Goal: Task Accomplishment & Management: Use online tool/utility

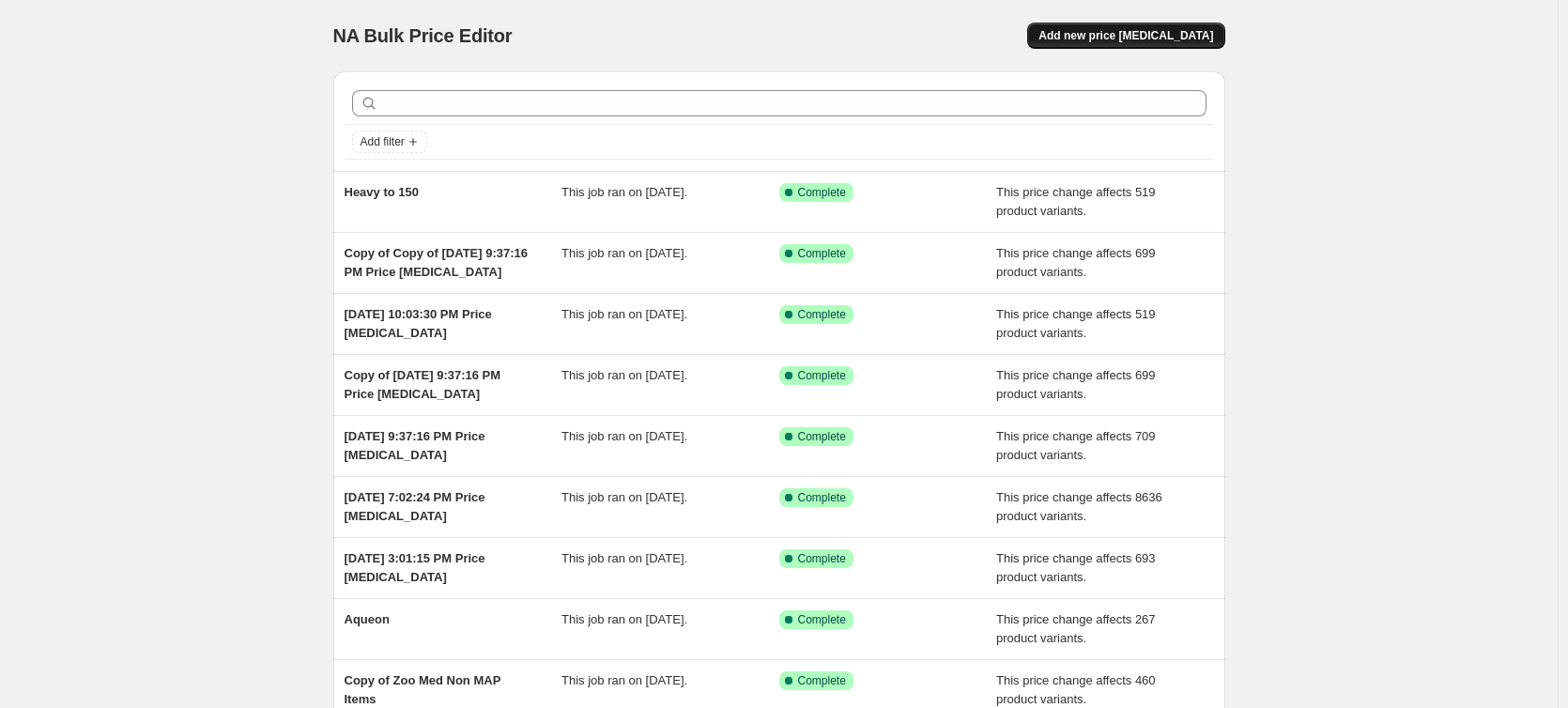
click at [1174, 37] on span "Add new price [MEDICAL_DATA]" at bounding box center [1125, 36] width 175 height 15
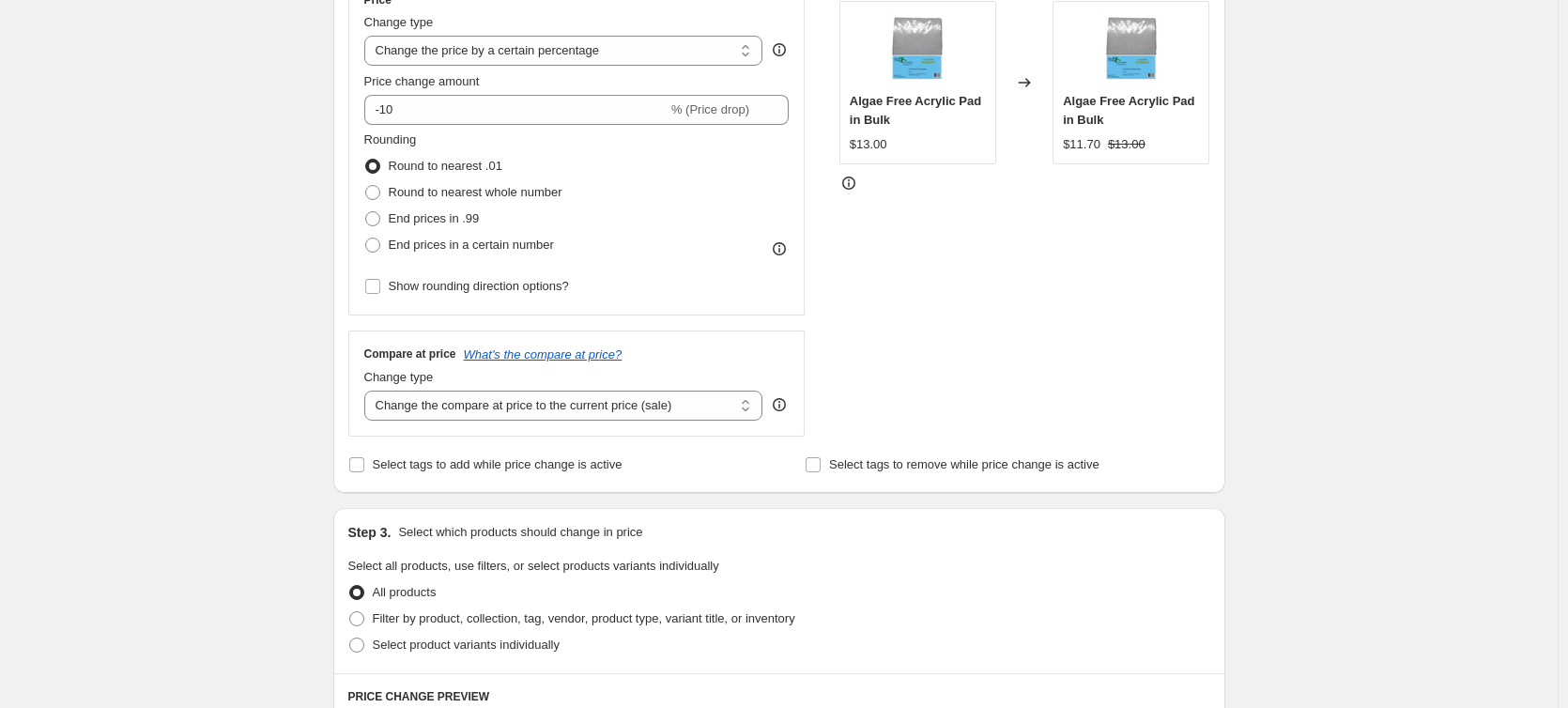
scroll to position [376, 0]
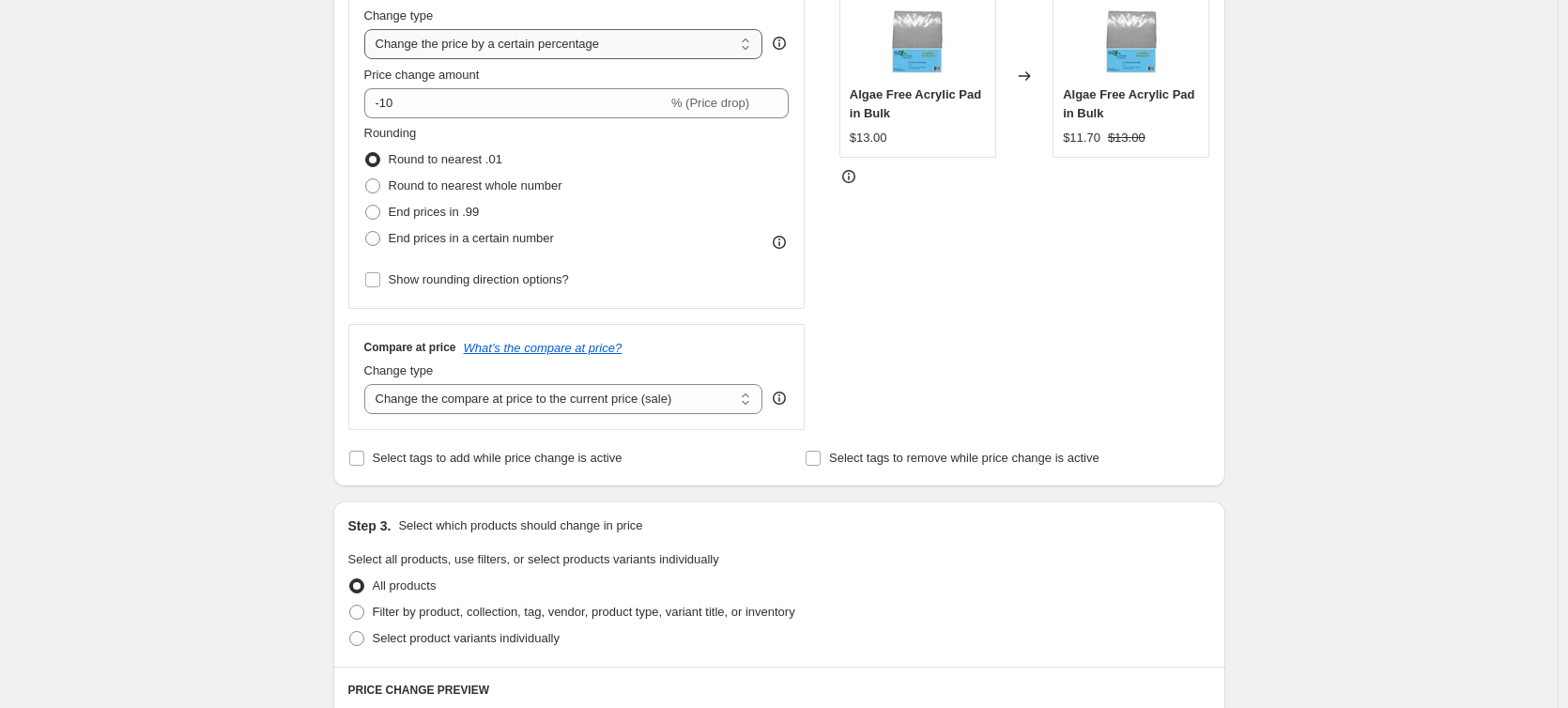
click at [593, 52] on select "Change the price to a certain amount Change the price by a certain amount Chang…" at bounding box center [563, 43] width 398 height 30
select select "pc"
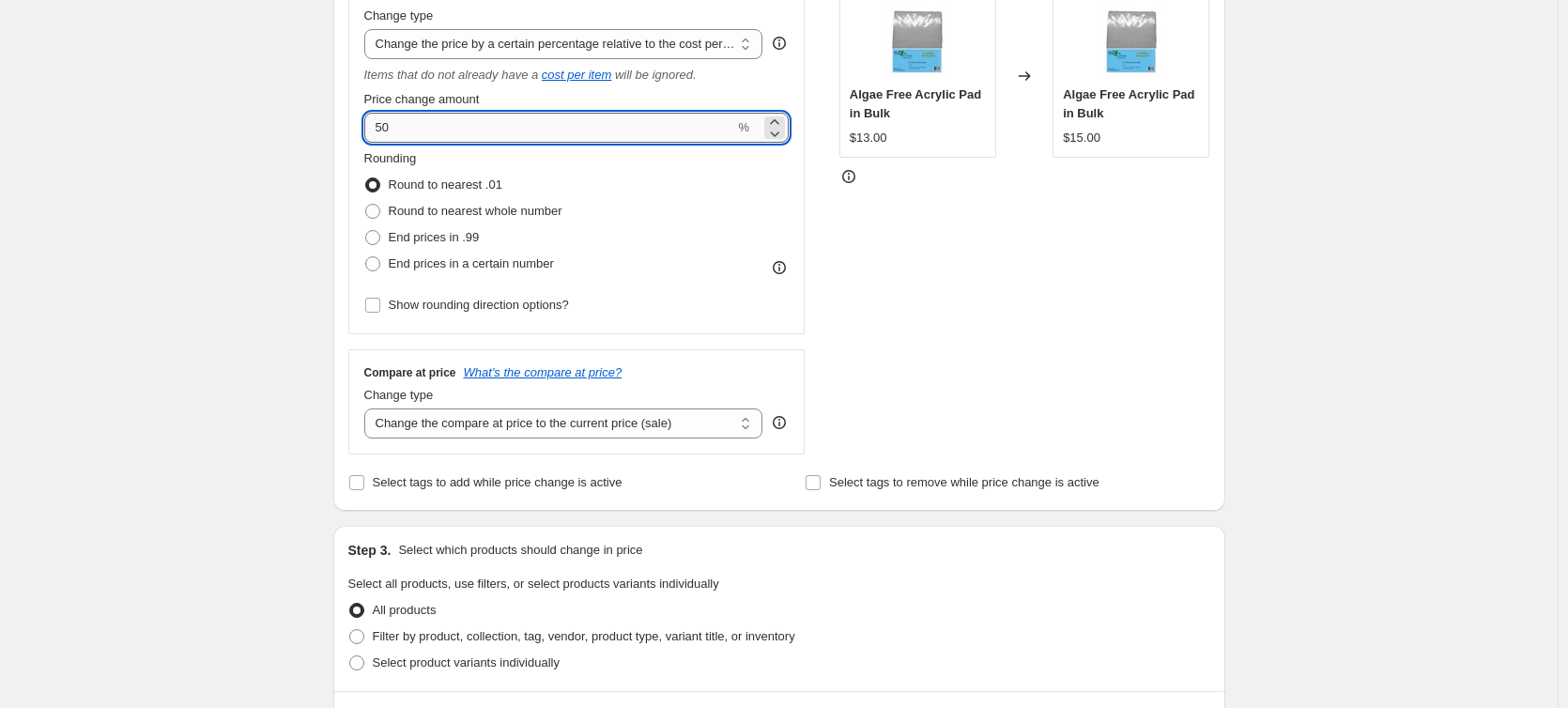
click at [550, 133] on input "50" at bounding box center [549, 127] width 371 height 30
click at [549, 133] on input "0" at bounding box center [549, 127] width 371 height 30
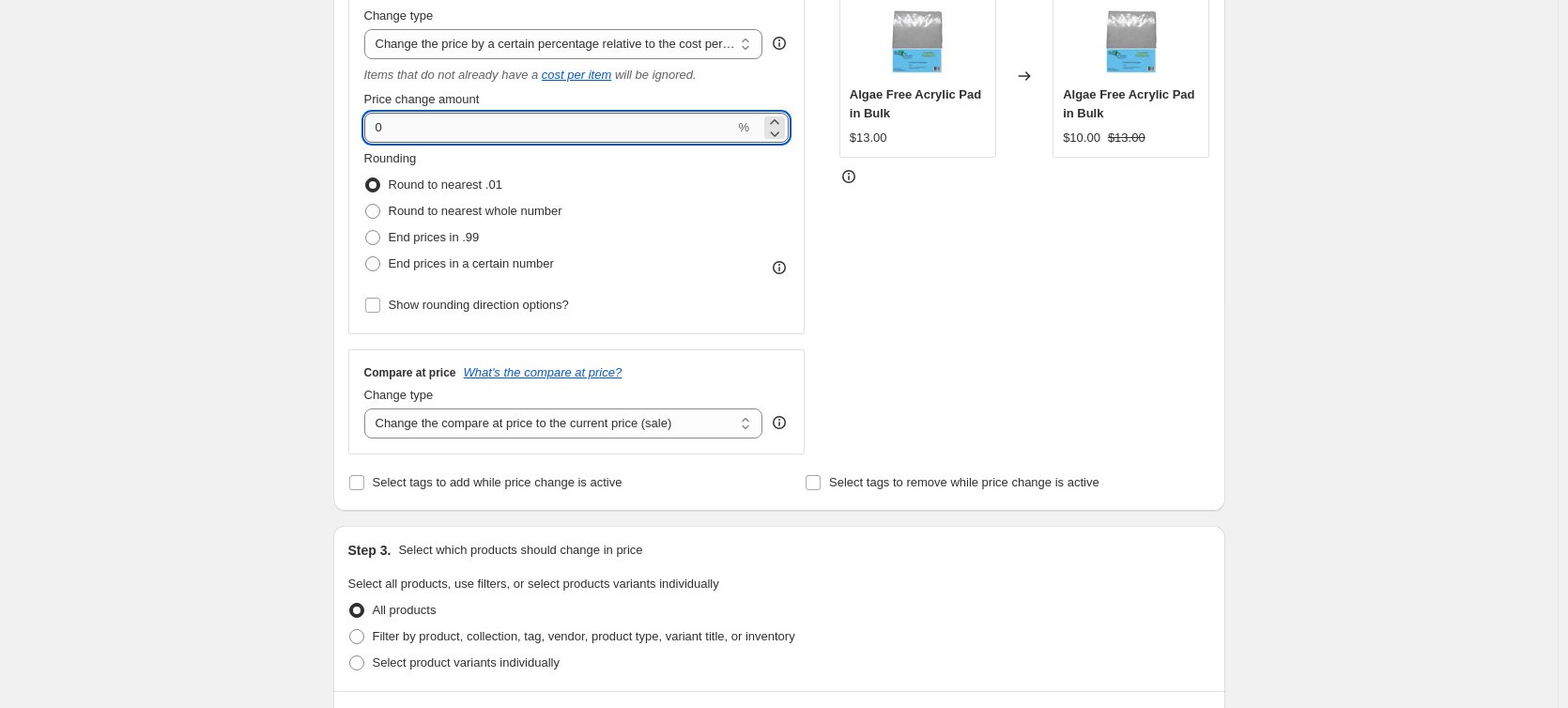
click at [548, 135] on input "0" at bounding box center [549, 127] width 371 height 30
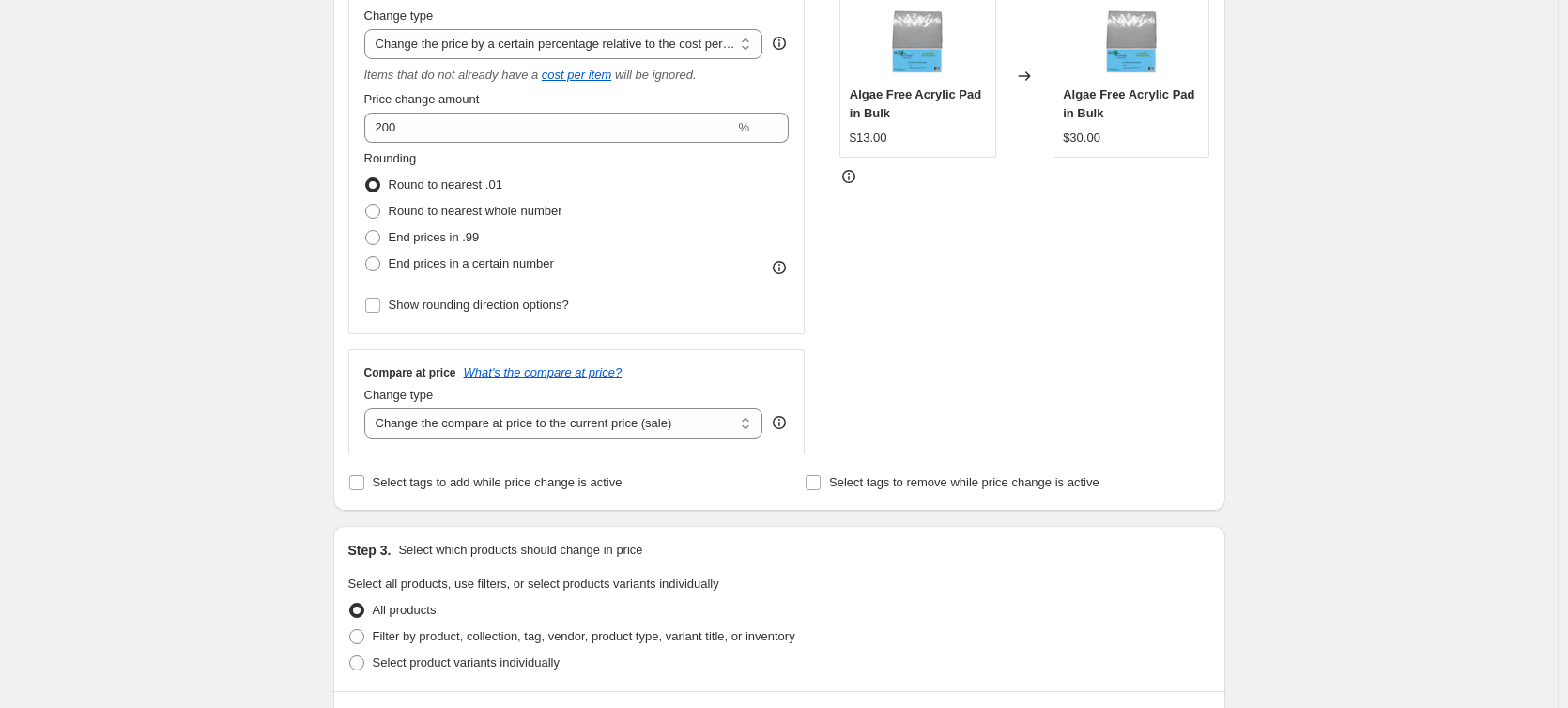
click at [226, 159] on div "Create new price [MEDICAL_DATA]. This page is ready Create new price [MEDICAL_D…" at bounding box center [779, 578] width 1557 height 1908
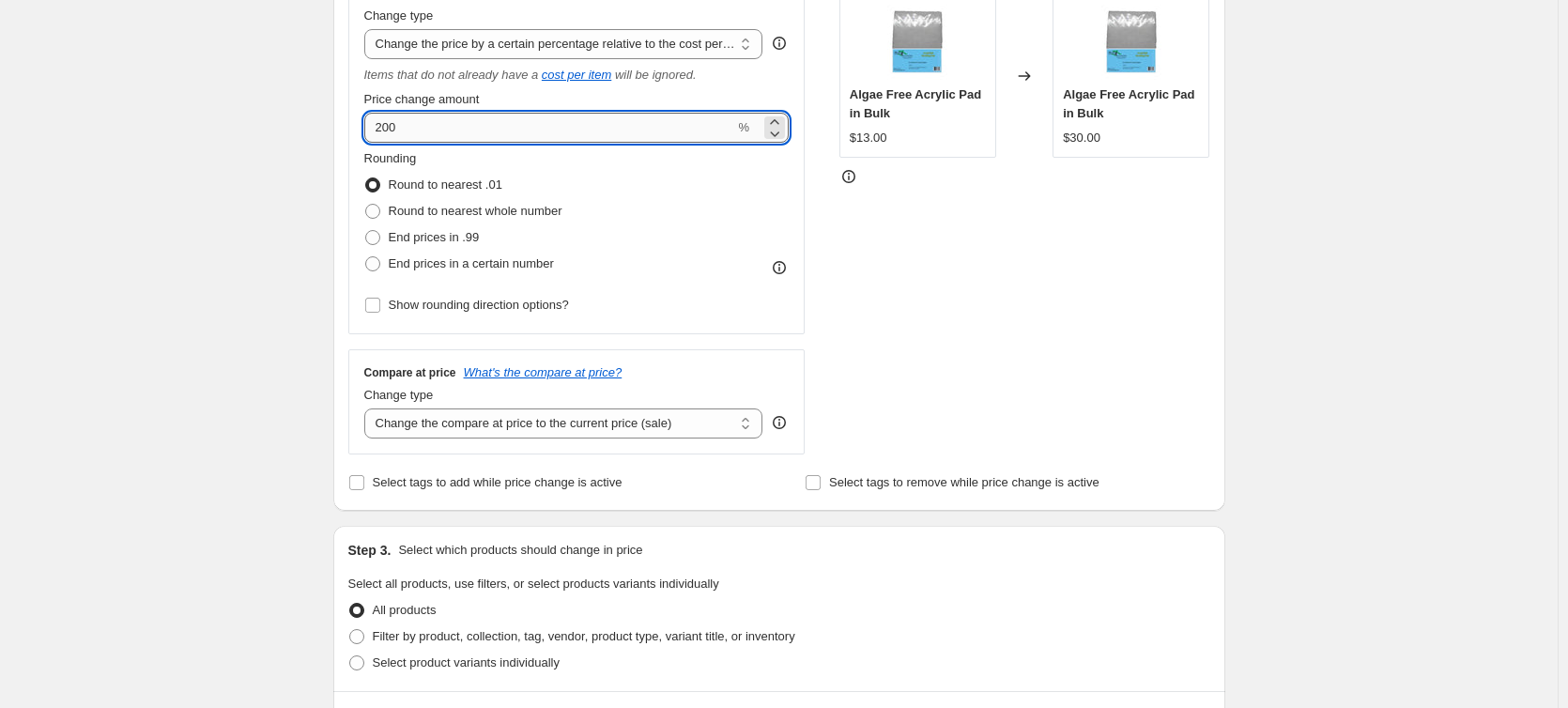
click at [449, 131] on input "200" at bounding box center [549, 127] width 371 height 30
type input "100"
click at [259, 183] on div "Create new price [MEDICAL_DATA]. This page is ready Create new price [MEDICAL_D…" at bounding box center [779, 578] width 1557 height 1908
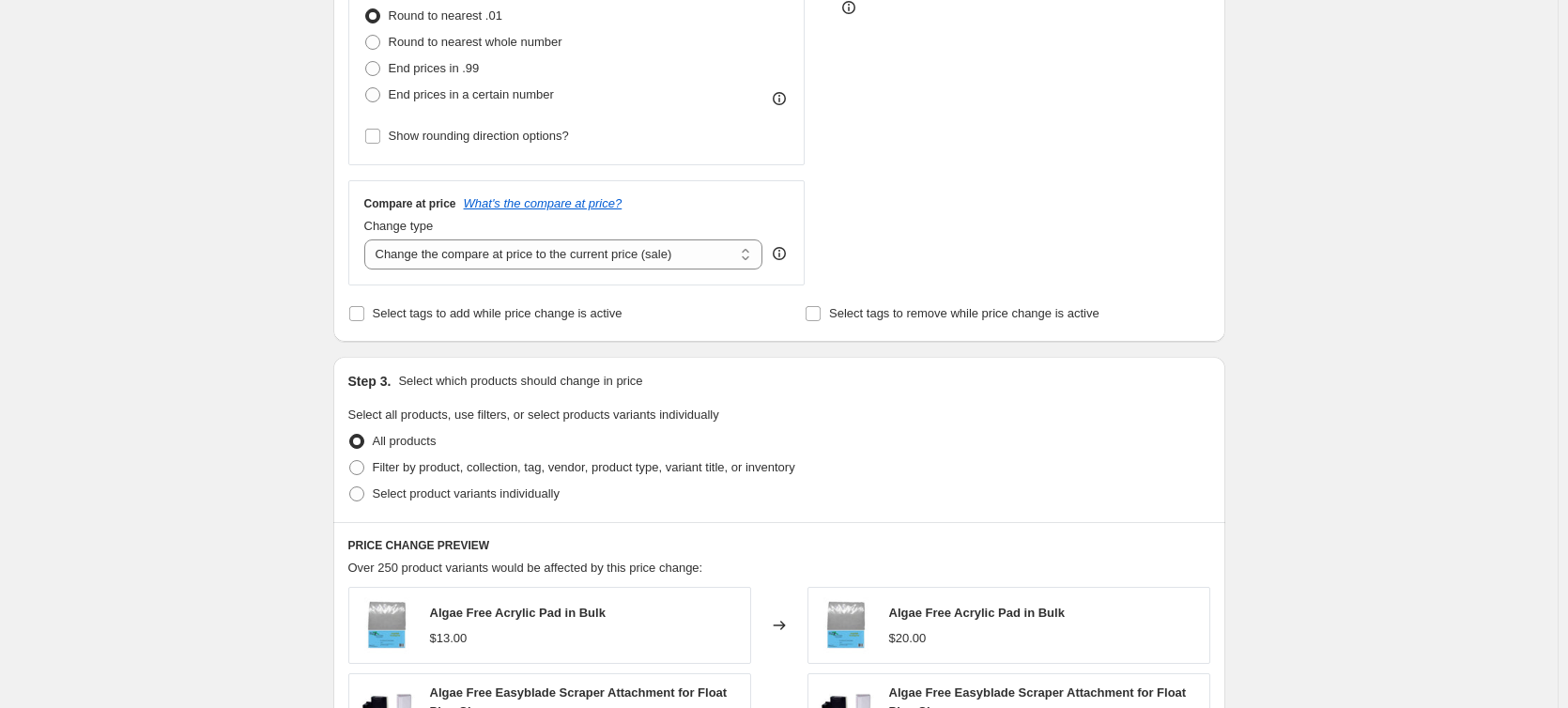
scroll to position [564, 0]
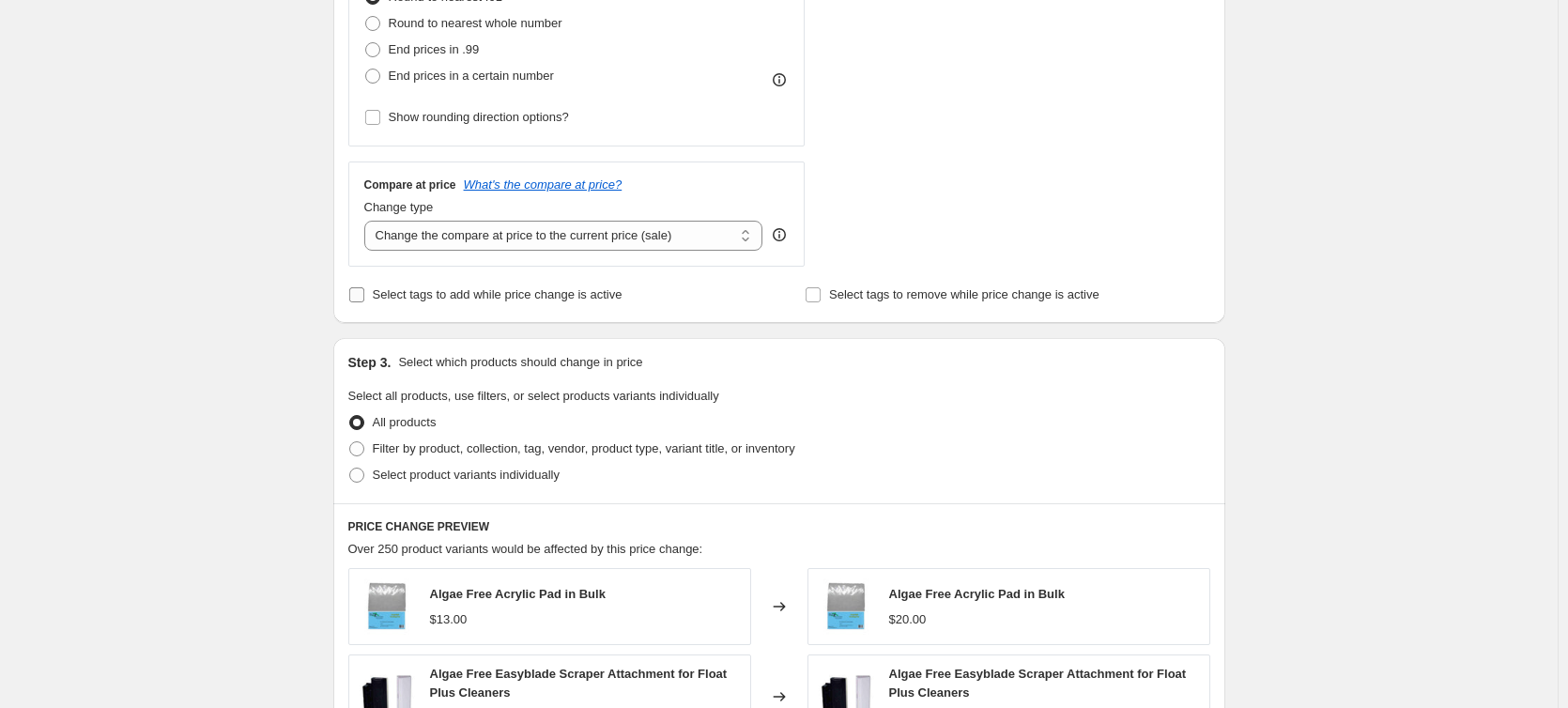
click at [459, 301] on span "Select tags to add while price change is active" at bounding box center [497, 294] width 250 height 14
click at [364, 301] on input "Select tags to add while price change is active" at bounding box center [357, 295] width 15 height 15
checkbox input "true"
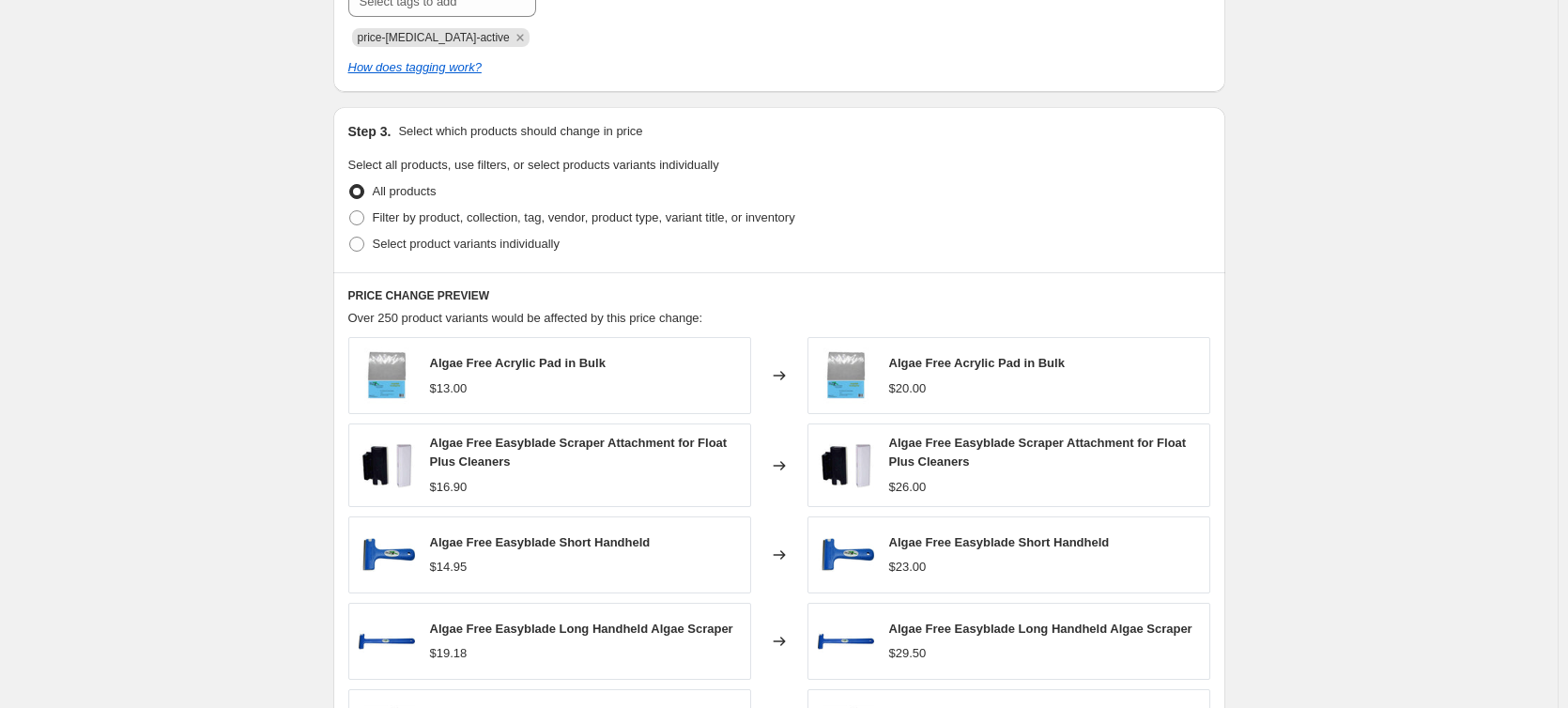
scroll to position [940, 0]
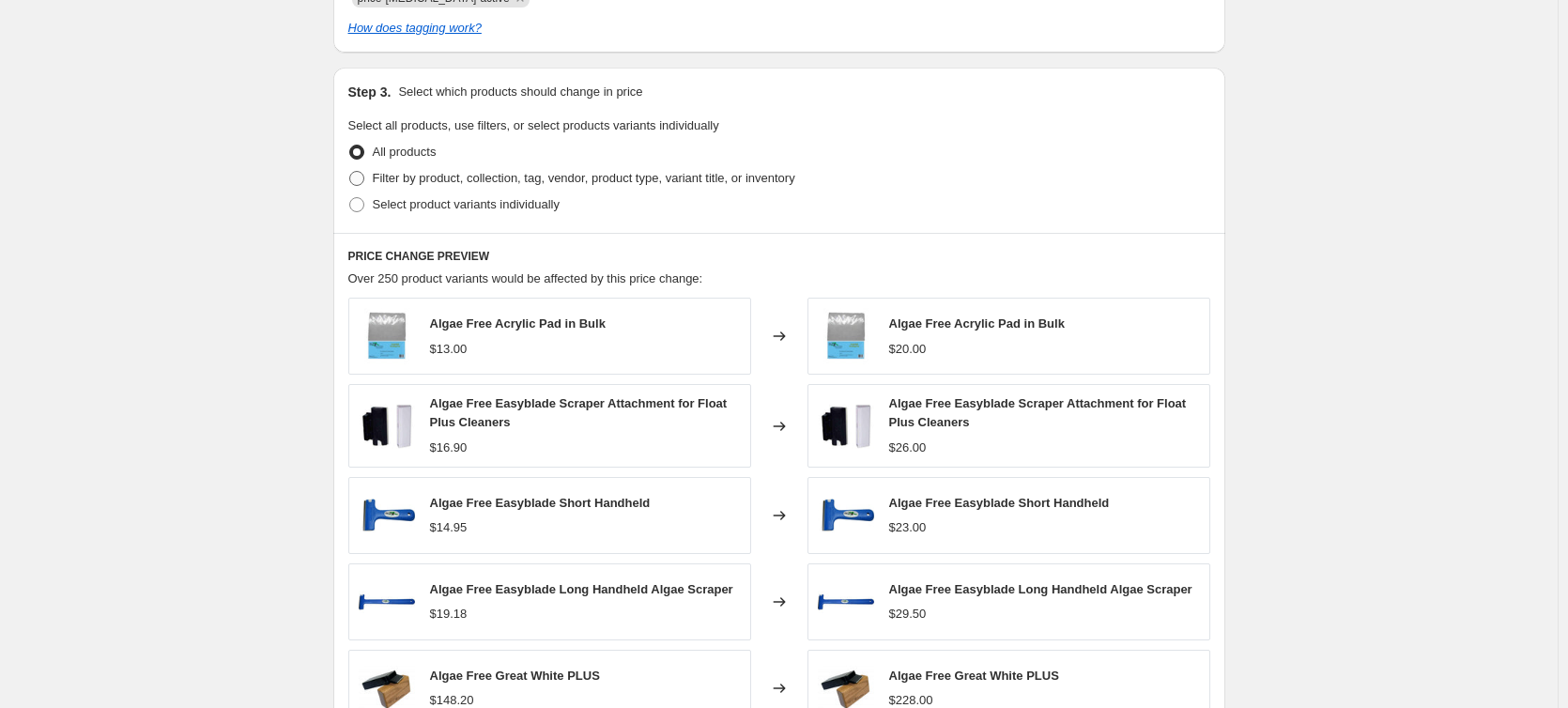
click at [724, 185] on span "Filter by product, collection, tag, vendor, product type, variant title, or inv…" at bounding box center [584, 178] width 422 height 14
click at [350, 172] on input "Filter by product, collection, tag, vendor, product type, variant title, or inv…" at bounding box center [350, 171] width 1 height 1
radio input "true"
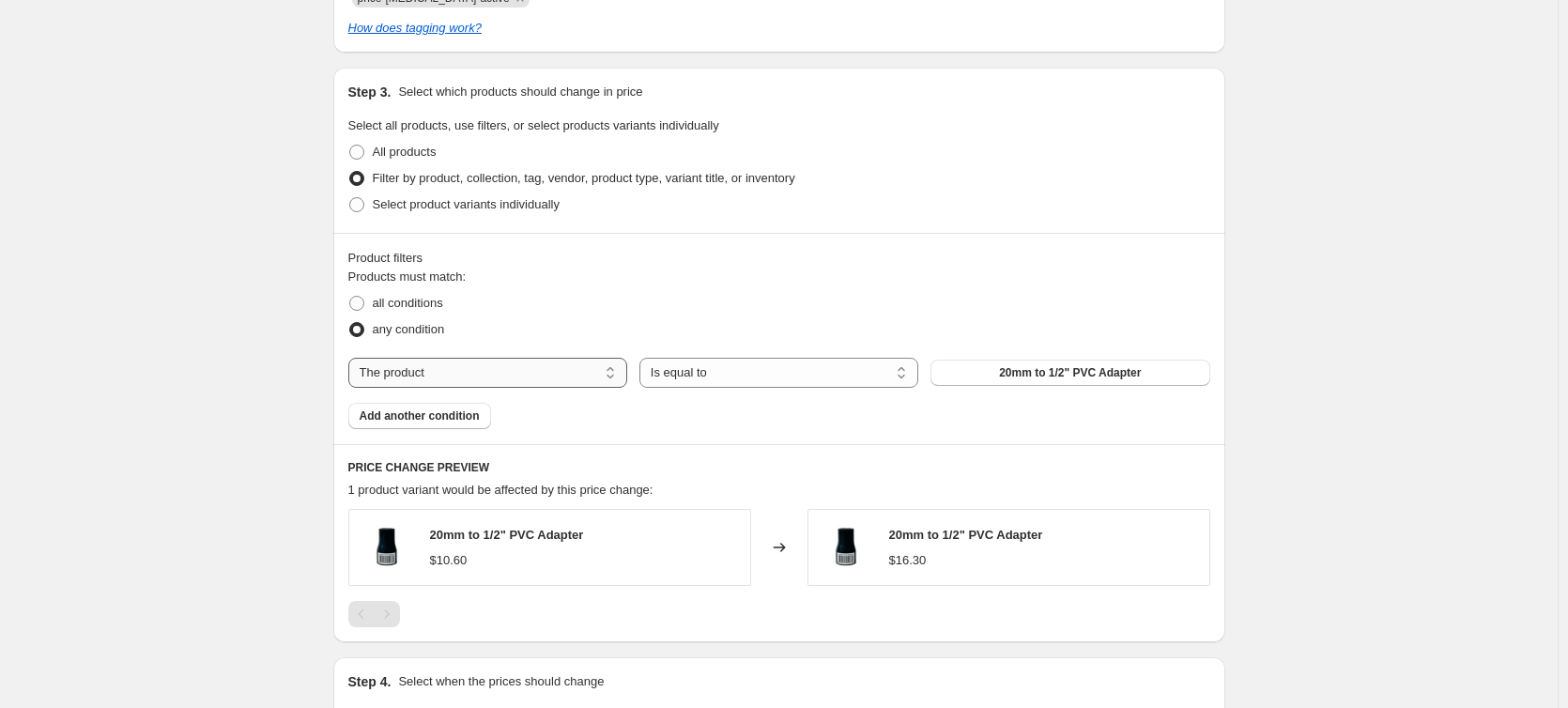
click at [556, 372] on select "The product The product's collection The product's tag The product's vendor The…" at bounding box center [488, 372] width 278 height 30
select select "tag"
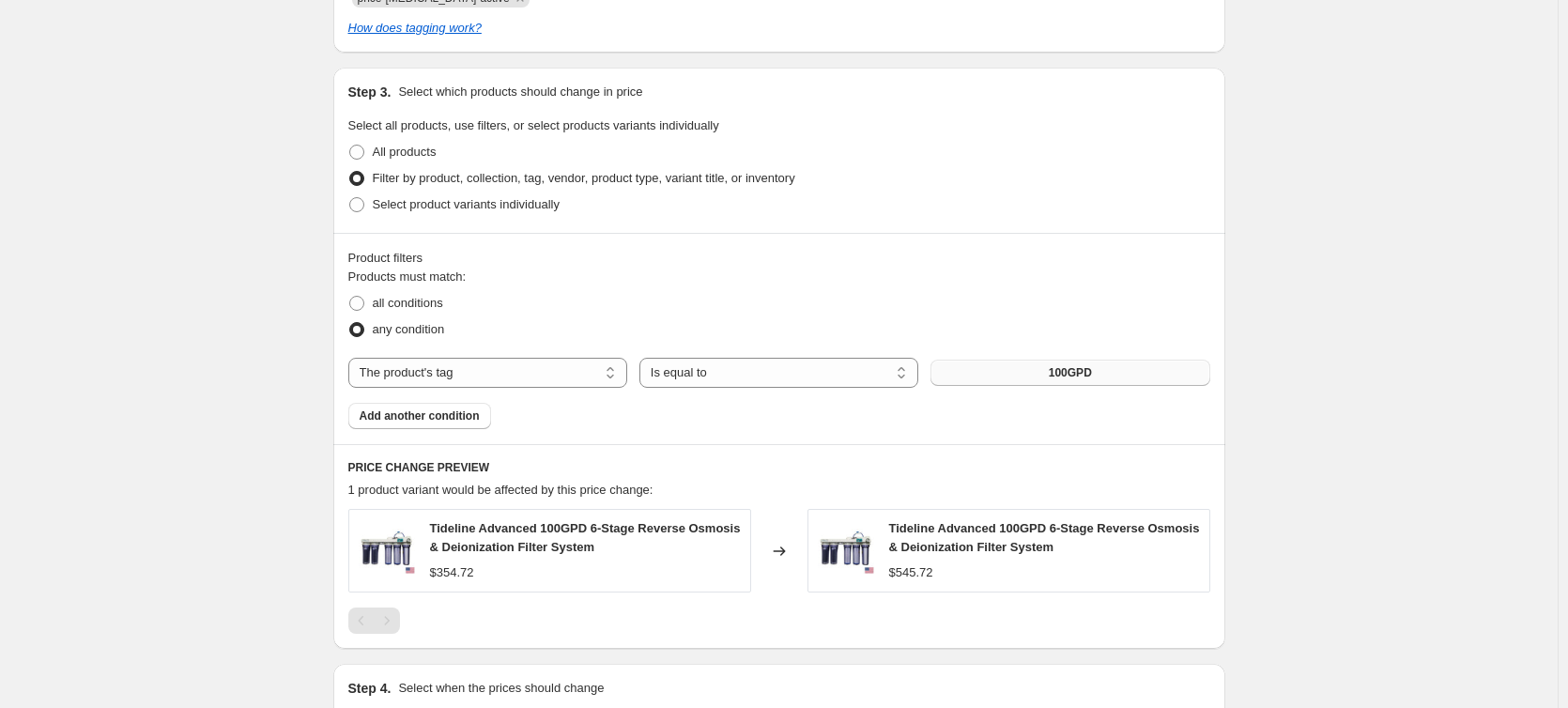
click at [1055, 367] on span "100GPD" at bounding box center [1070, 373] width 43 height 15
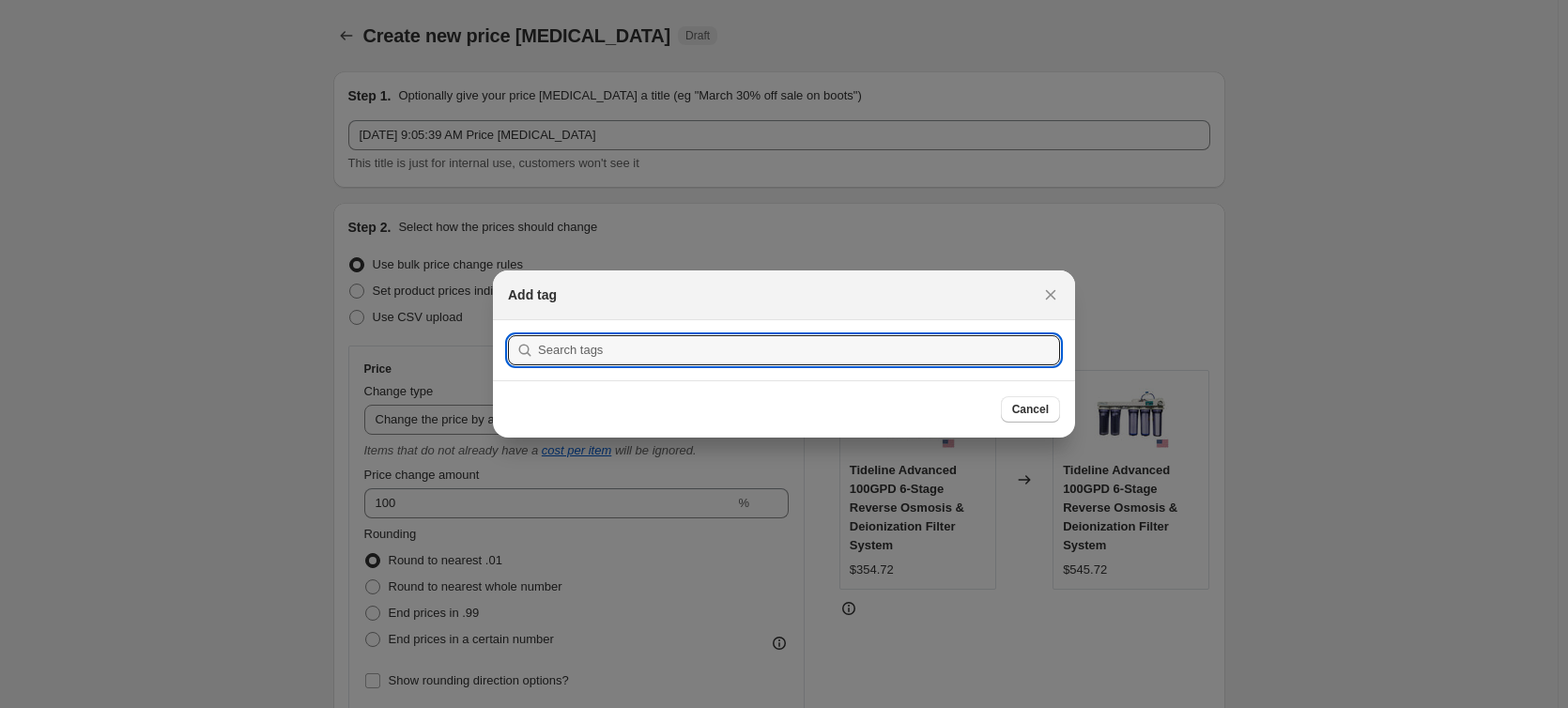
scroll to position [0, 0]
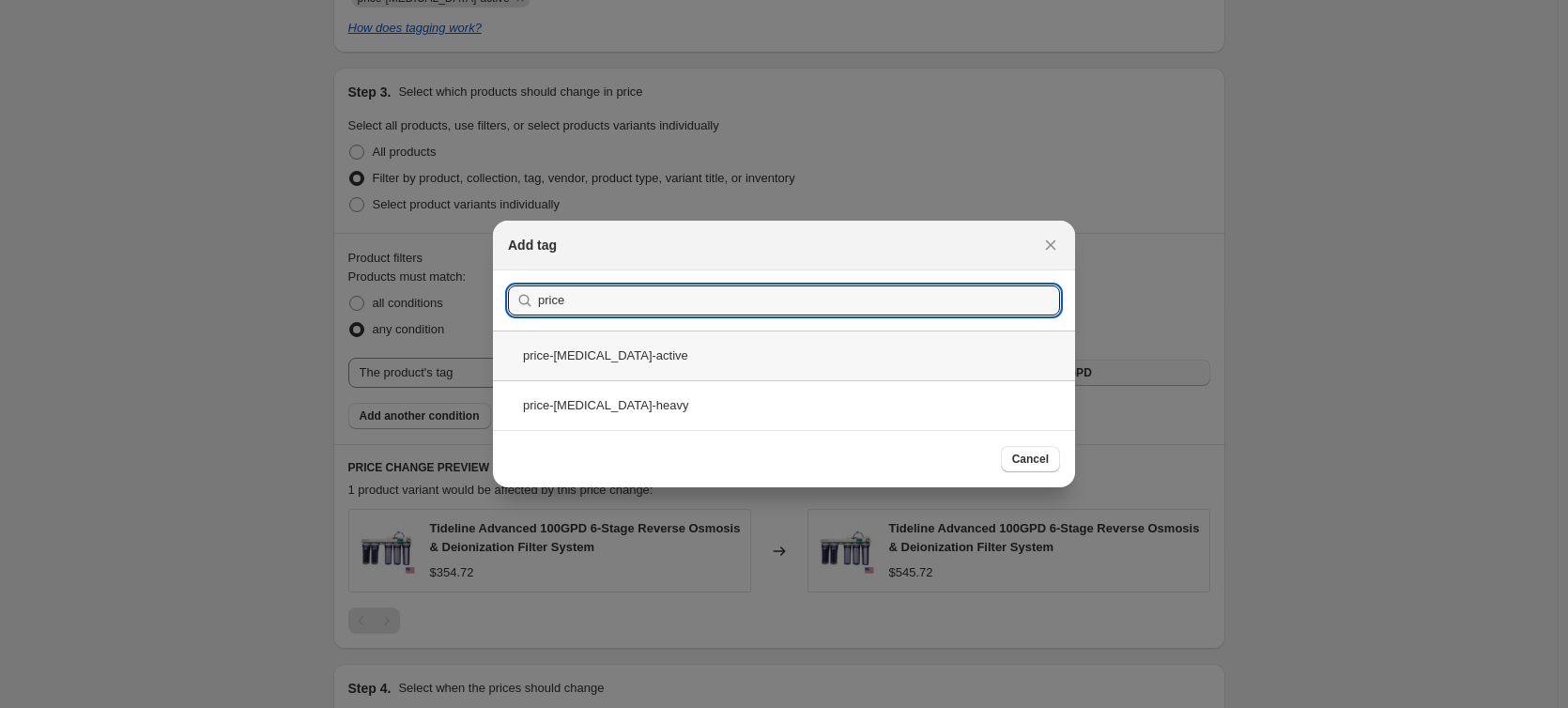
type input "price"
click at [838, 363] on div "price-[MEDICAL_DATA]-active" at bounding box center [784, 355] width 582 height 50
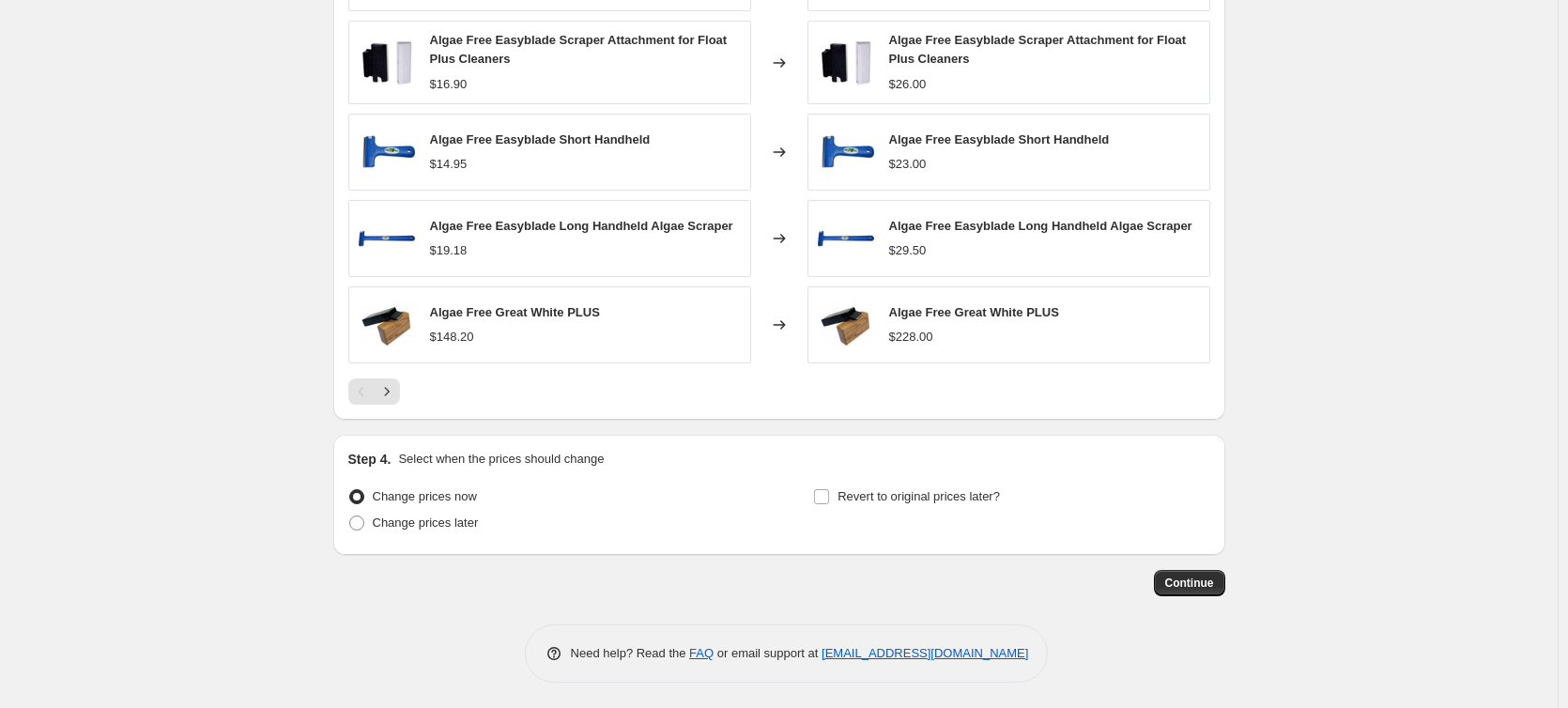
scroll to position [1518, 0]
click at [1189, 579] on span "Continue" at bounding box center [1189, 580] width 49 height 15
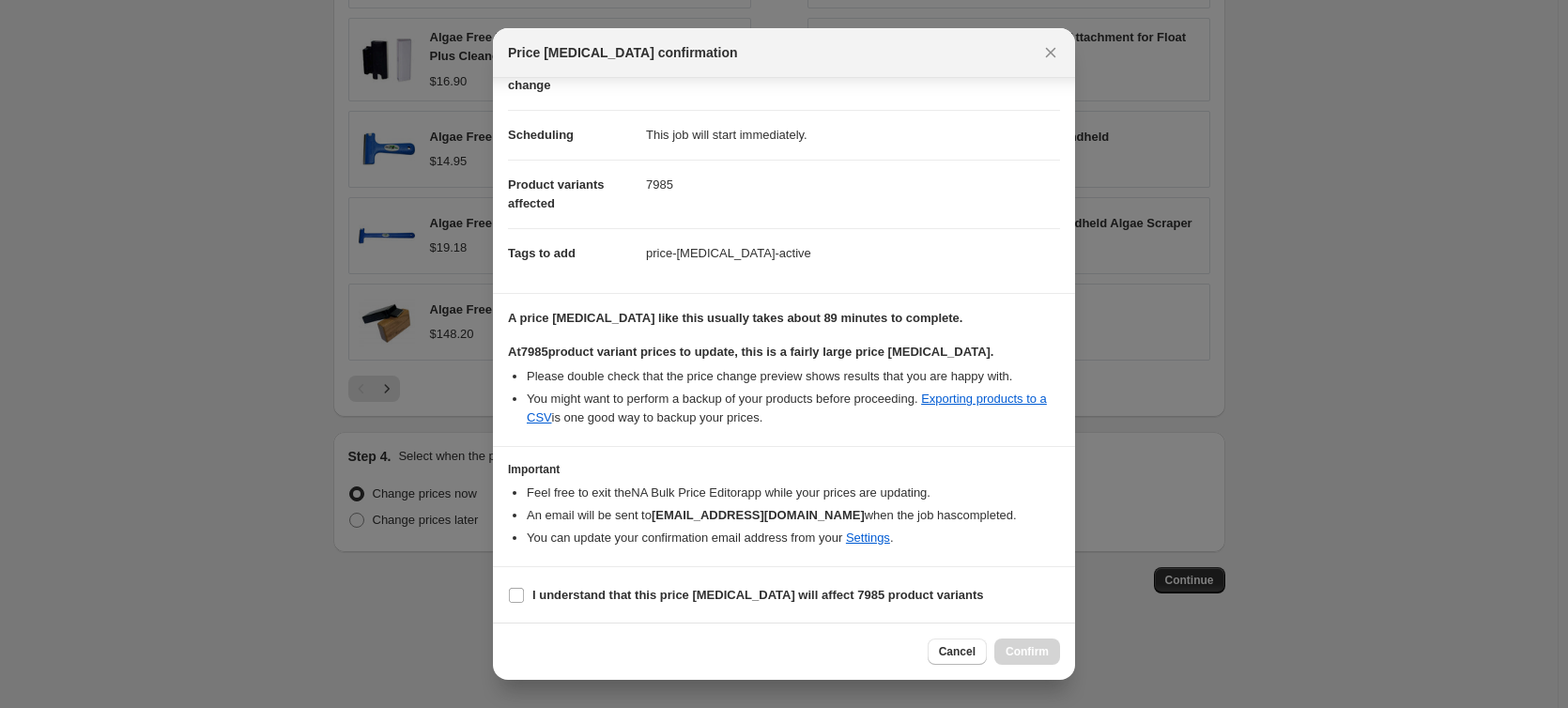
scroll to position [139, 0]
click at [511, 594] on input "I understand that this price [MEDICAL_DATA] will affect 7985 product variants" at bounding box center [517, 595] width 15 height 15
checkbox input "true"
click at [1035, 647] on span "Confirm" at bounding box center [1026, 652] width 43 height 15
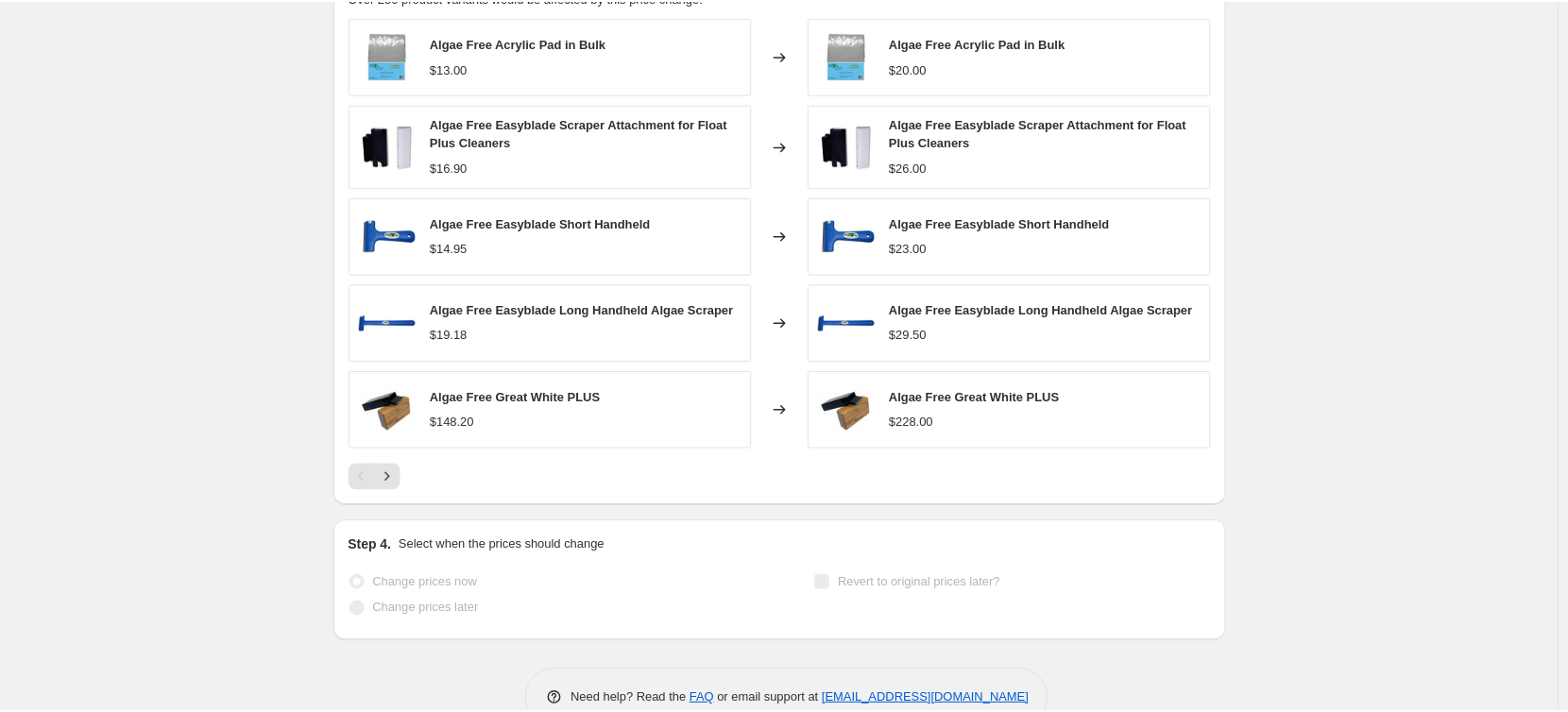
scroll to position [1576, 0]
